Goal: Navigation & Orientation: Find specific page/section

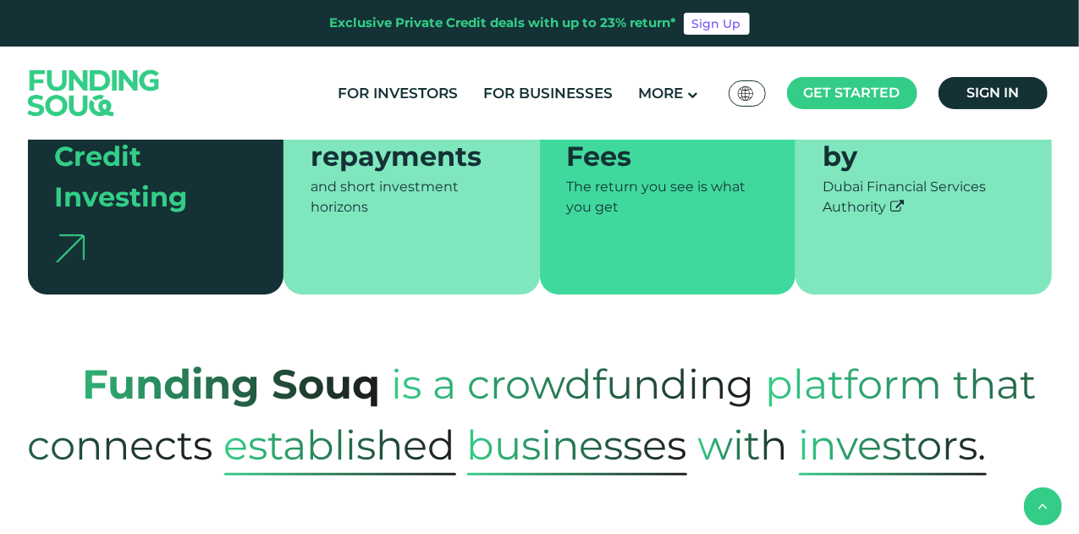
scroll to position [423, 0]
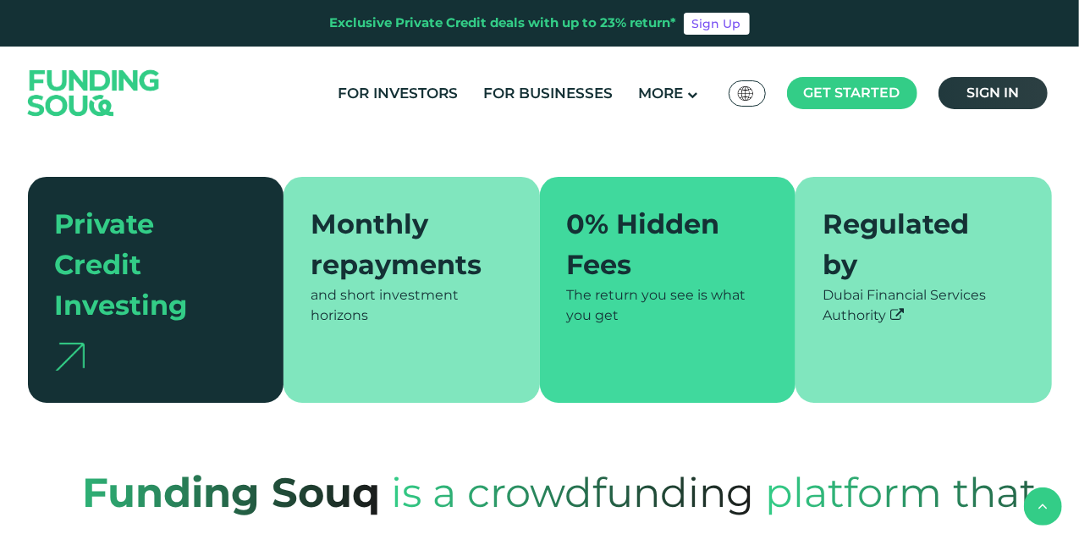
click at [985, 96] on span "Sign in" at bounding box center [993, 93] width 52 height 16
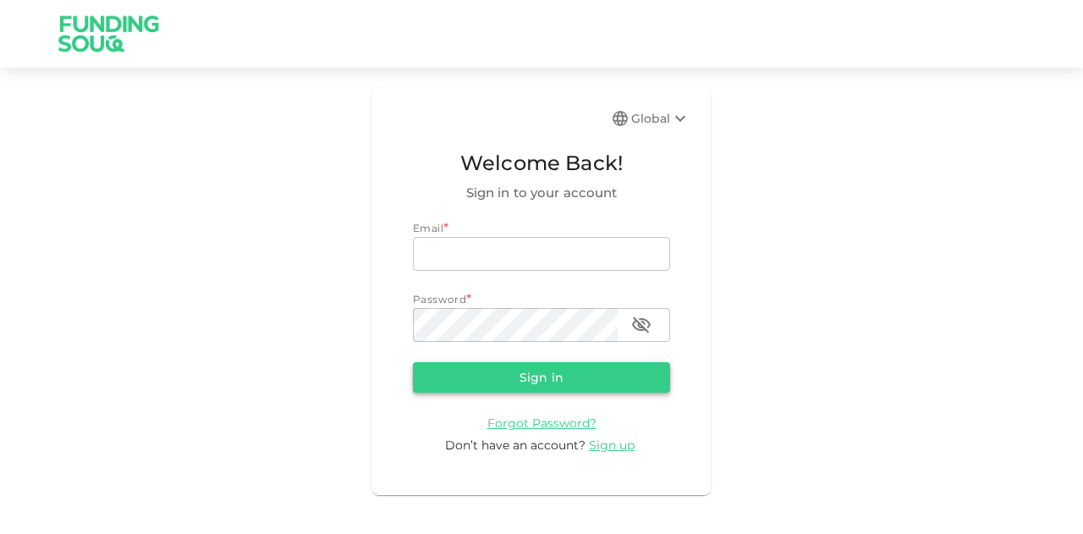
type input "mohanad.y.yasin@hotmail.com"
click at [538, 374] on button "Sign in" at bounding box center [541, 377] width 257 height 30
click at [538, 374] on form "Email * email mohanad.y.yasin@hotmail.com email Password * password password Si…" at bounding box center [541, 337] width 257 height 234
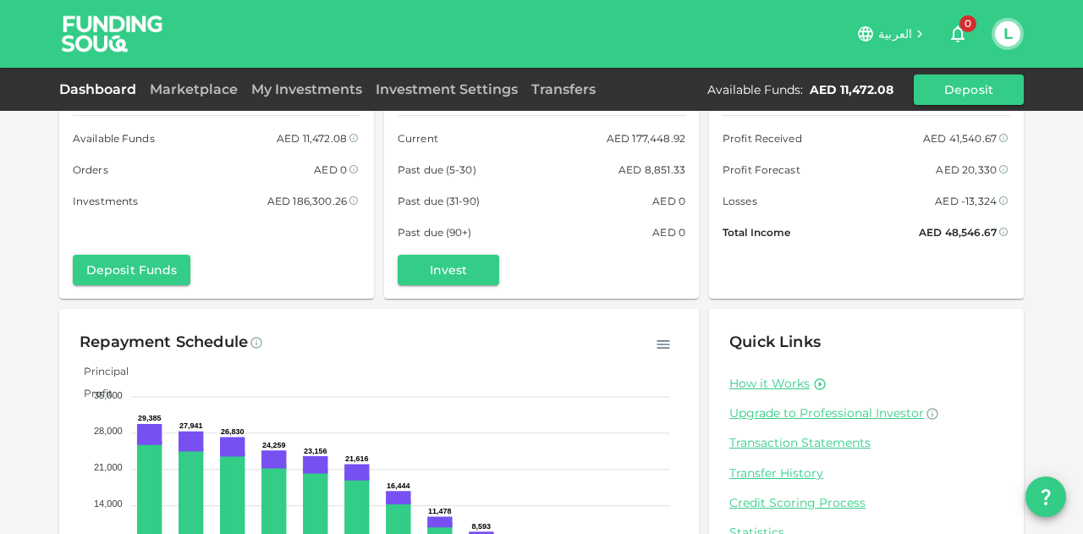
scroll to position [85, 0]
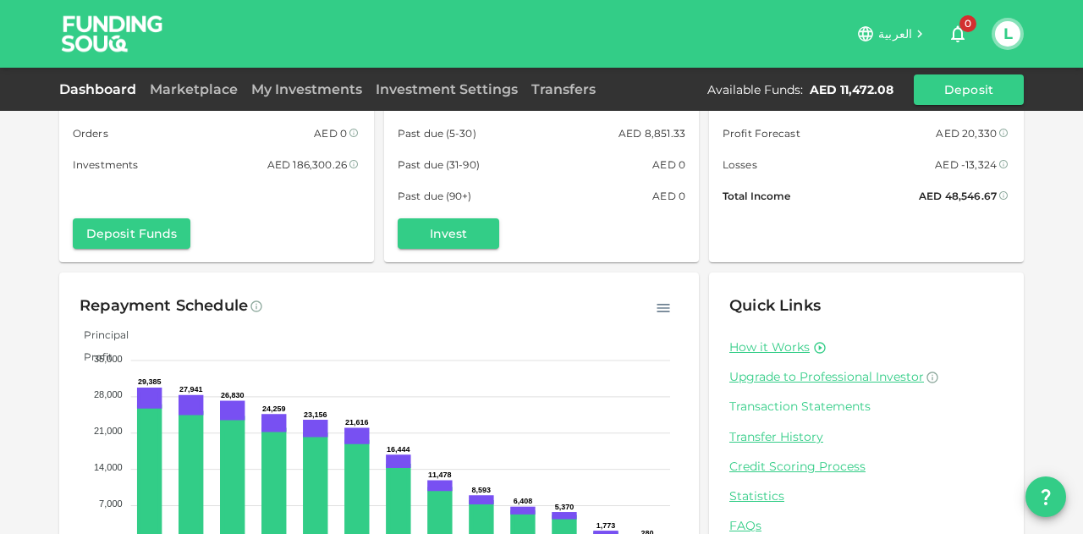
click at [794, 410] on link "Transaction Statements" at bounding box center [867, 407] width 274 height 16
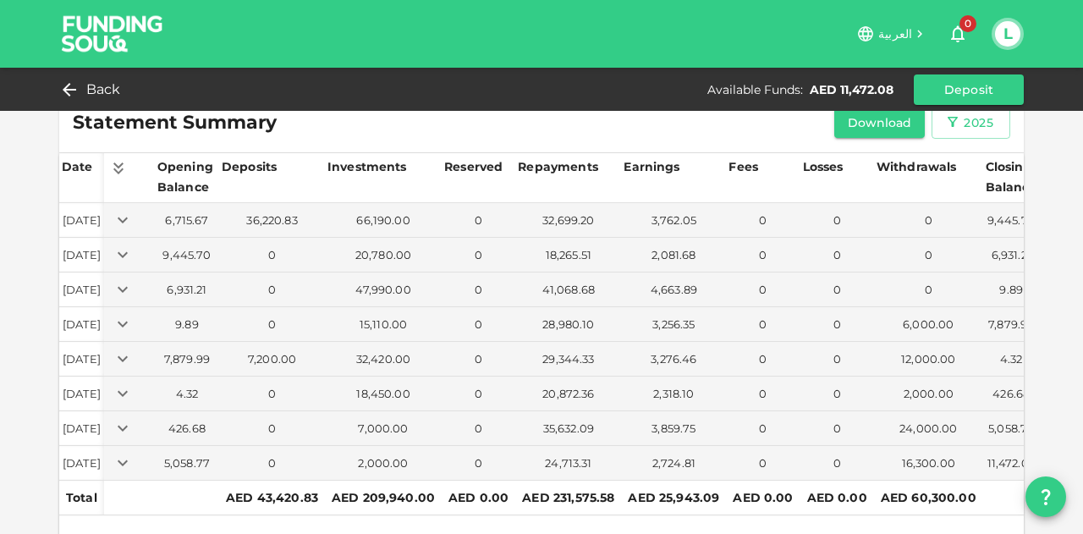
scroll to position [30, 0]
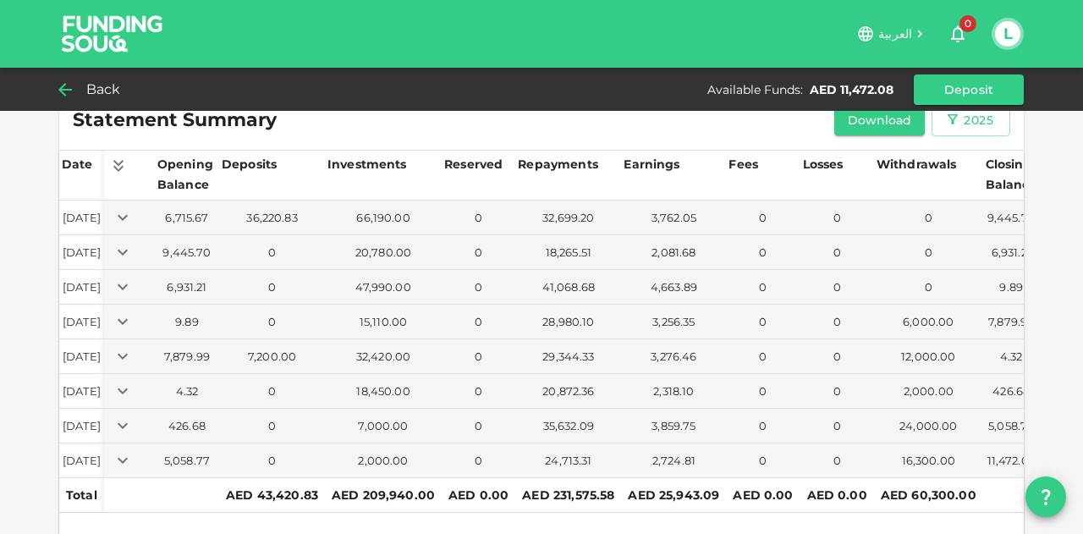
click at [100, 91] on span "Back" at bounding box center [103, 90] width 35 height 24
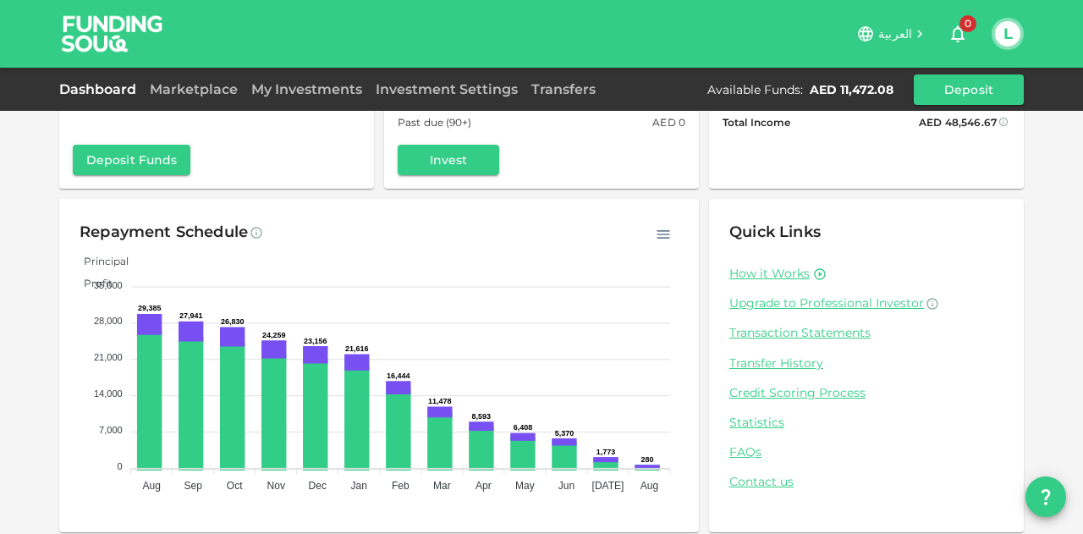
scroll to position [166, 0]
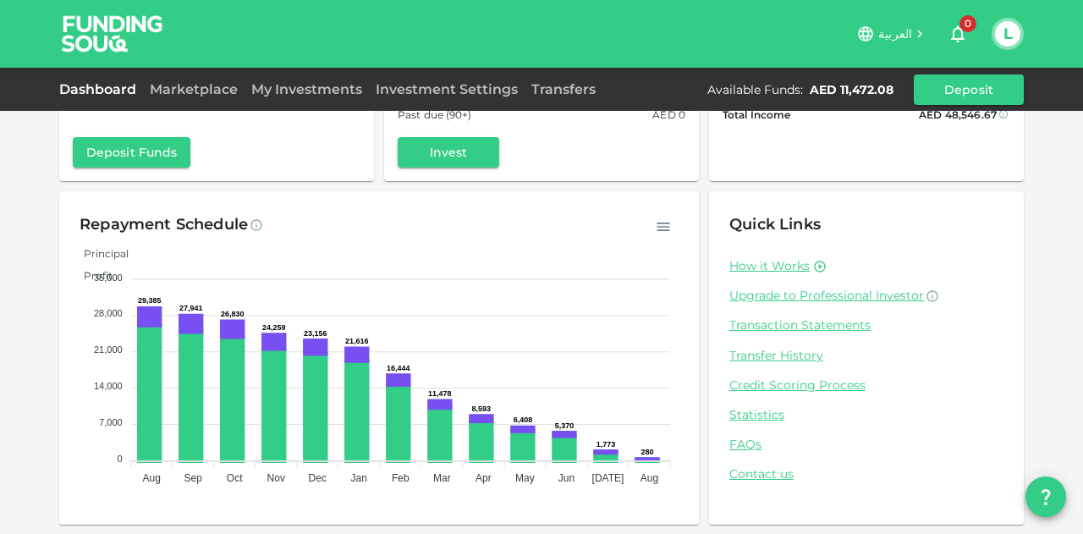
click at [190, 74] on div "Dashboard Marketplace My Investments Investment Settings Transfers Available Fu…" at bounding box center [541, 89] width 965 height 30
click at [187, 89] on link "Marketplace" at bounding box center [194, 89] width 102 height 16
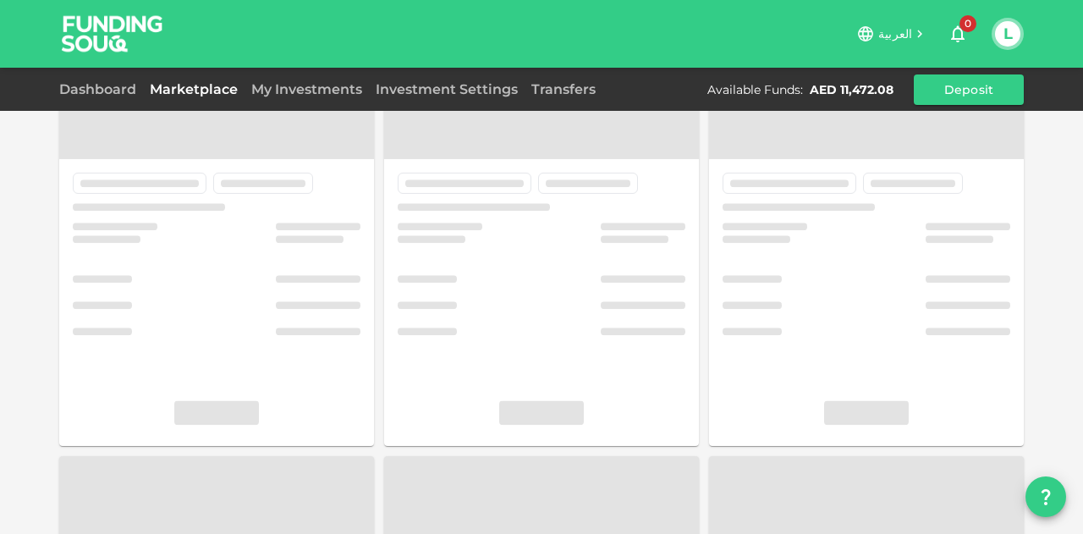
scroll to position [91, 0]
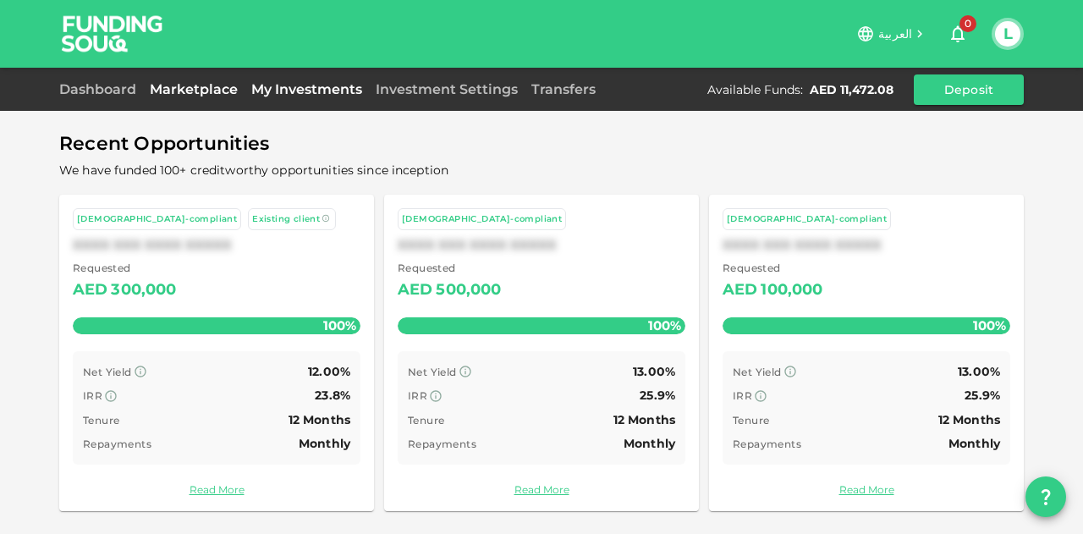
click at [351, 87] on link "My Investments" at bounding box center [307, 89] width 124 height 16
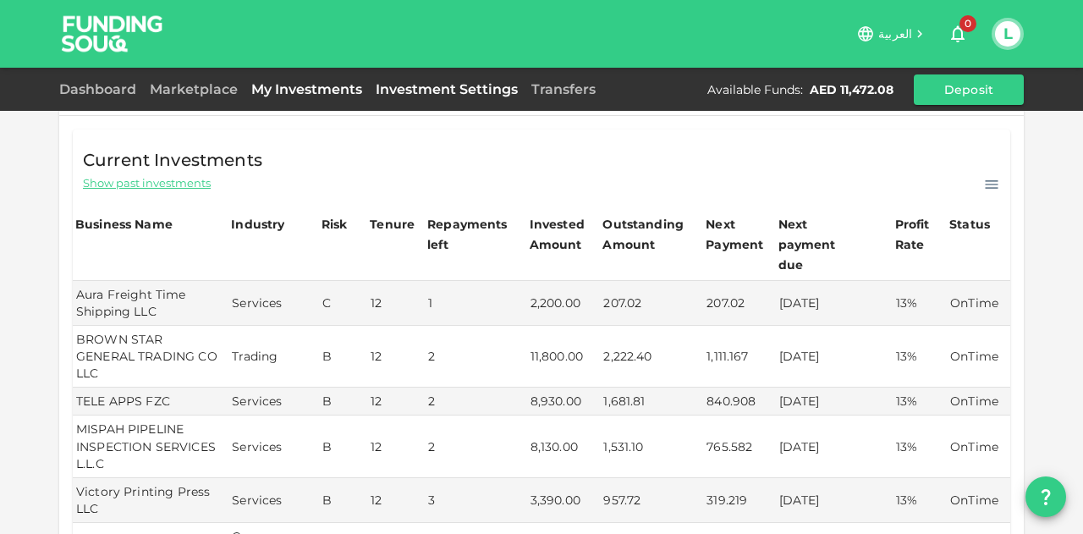
click at [440, 84] on link "Investment Settings" at bounding box center [447, 89] width 156 height 16
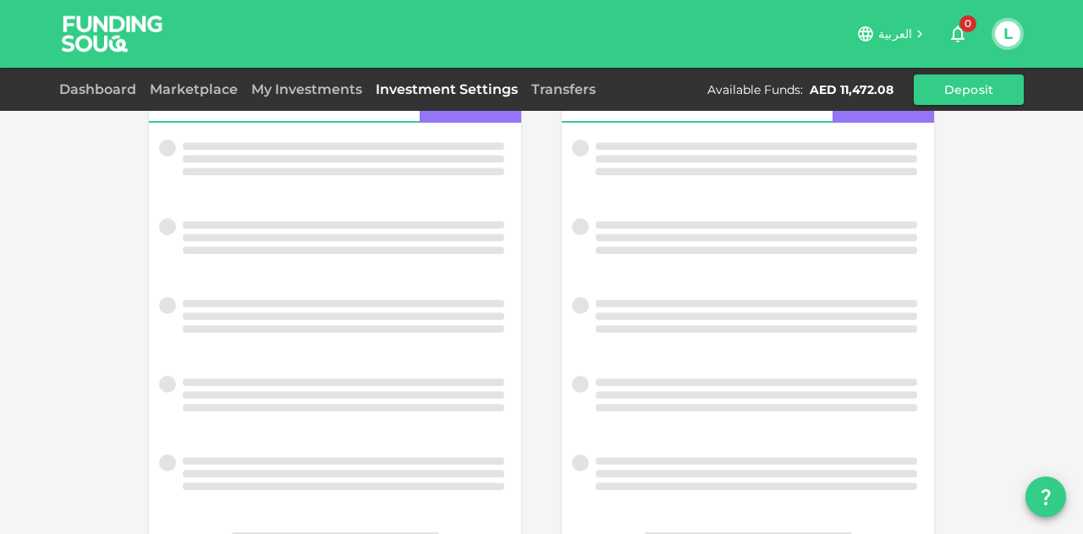
click at [440, 84] on link "Investment Settings" at bounding box center [447, 89] width 156 height 16
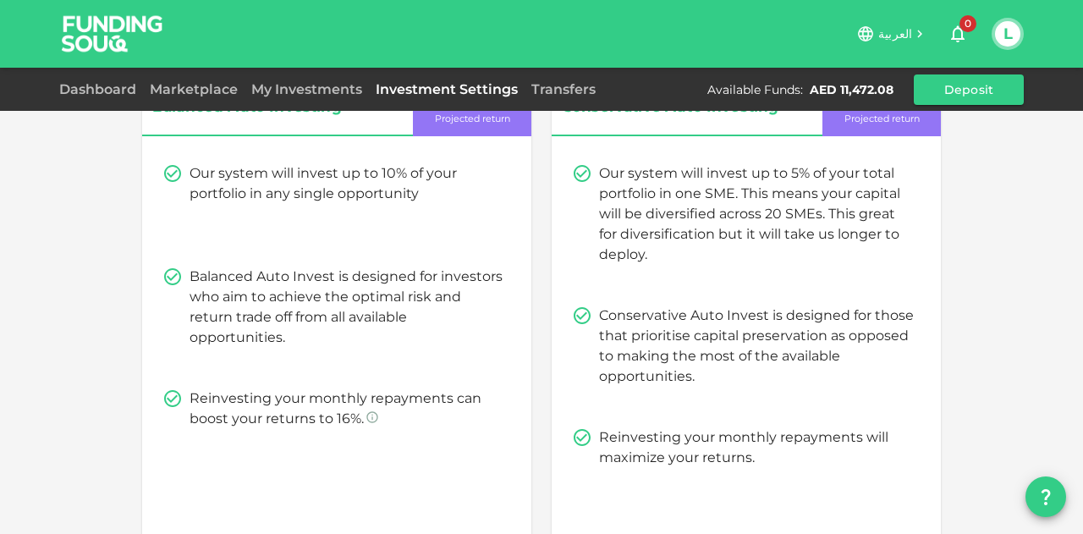
click at [564, 108] on div "Dashboard Marketplace My Investments Investment Settings Transfers Available Fu…" at bounding box center [541, 89] width 1083 height 43
click at [104, 89] on link "Dashboard" at bounding box center [101, 89] width 84 height 16
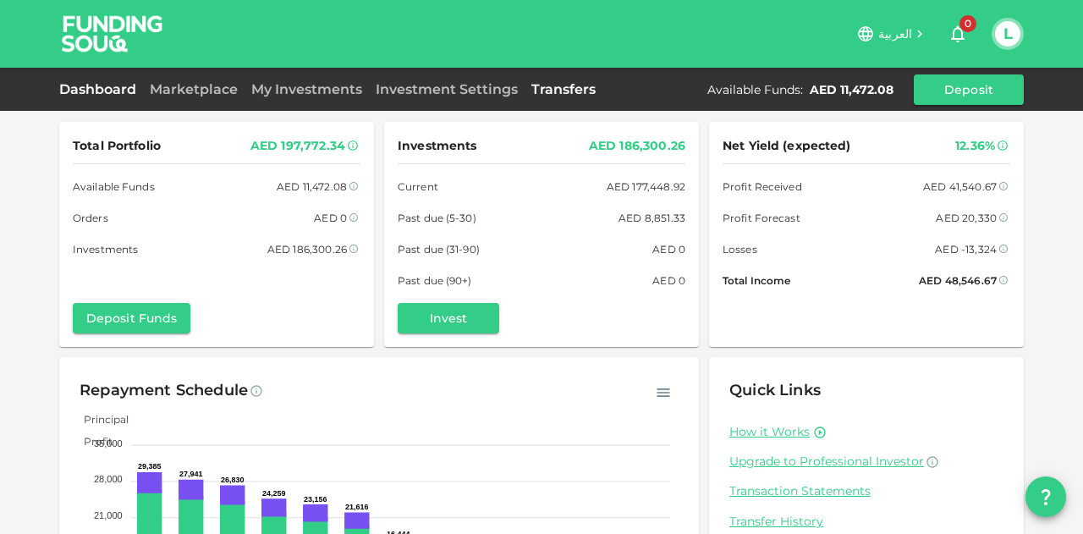
click at [551, 91] on link "Transfers" at bounding box center [564, 89] width 78 height 16
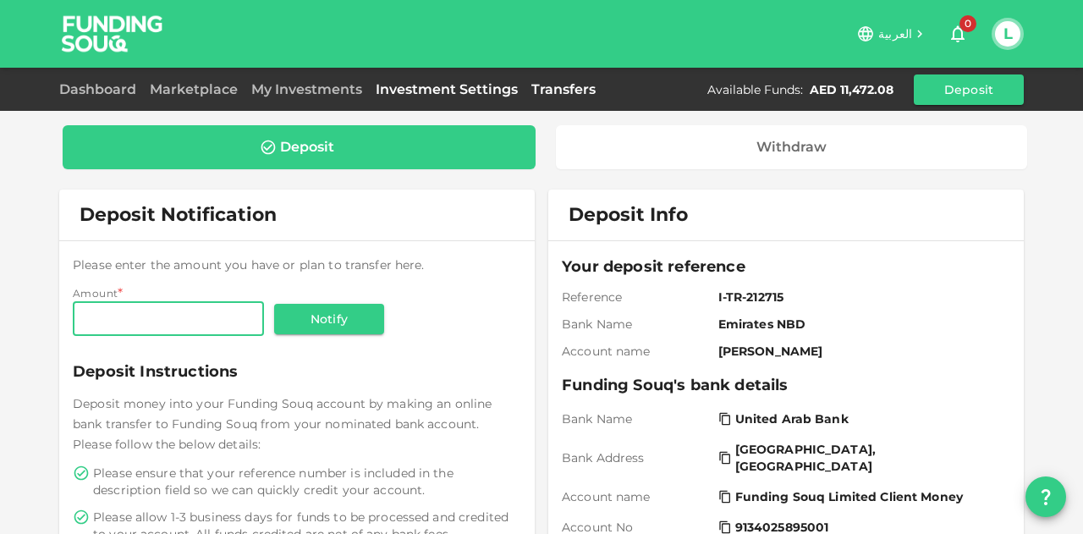
click at [463, 81] on link "Investment Settings" at bounding box center [447, 89] width 156 height 16
